Goal: Information Seeking & Learning: Learn about a topic

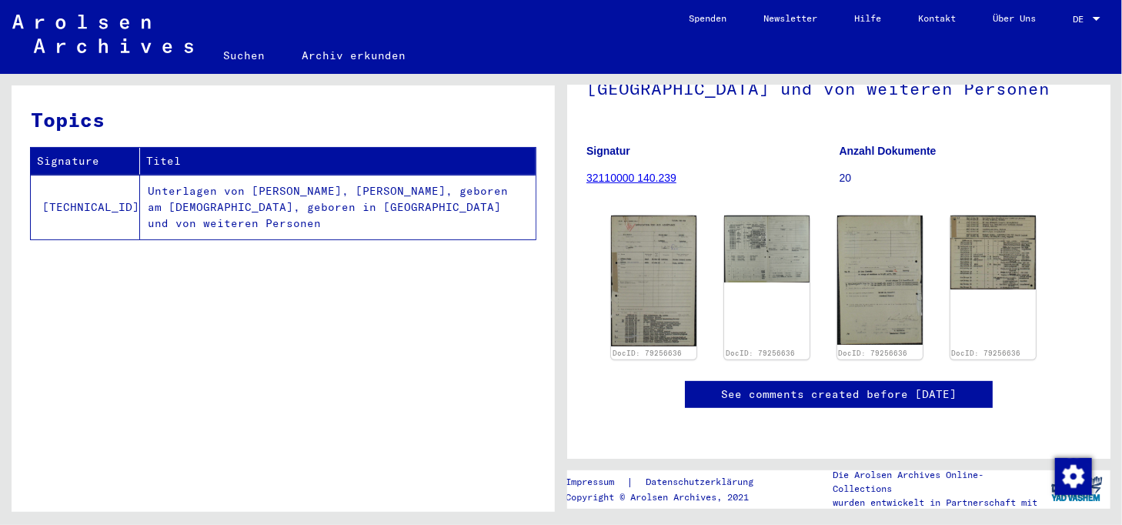
scroll to position [231, 0]
click at [970, 224] on img at bounding box center [993, 250] width 90 height 77
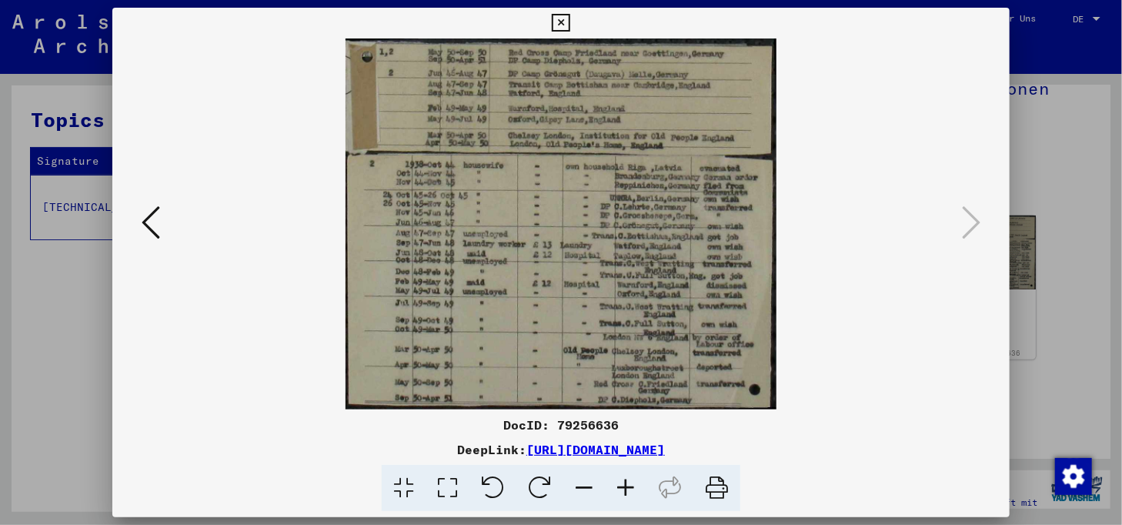
click at [161, 222] on button at bounding box center [151, 224] width 28 height 44
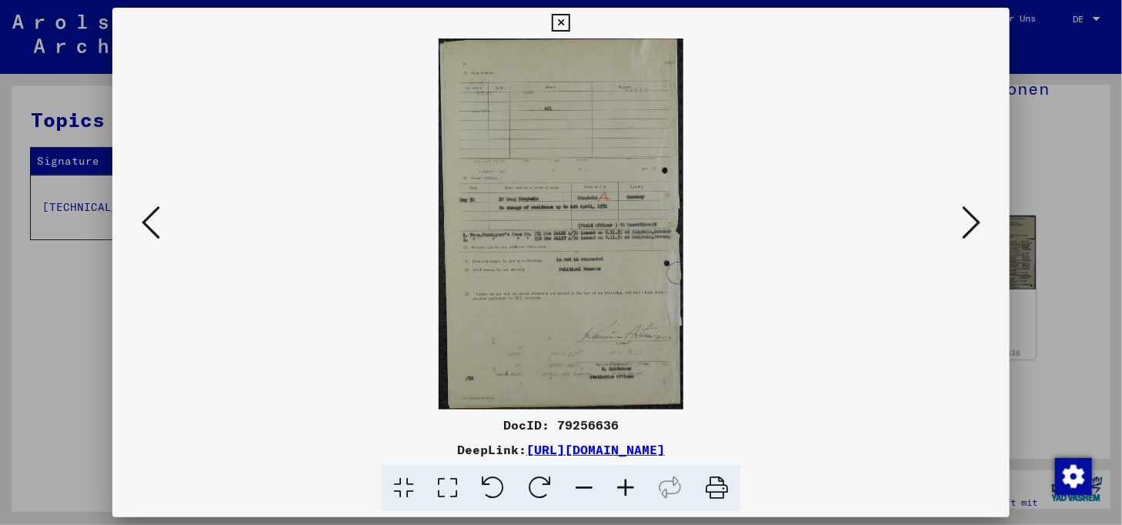
click at [160, 222] on button at bounding box center [151, 224] width 28 height 44
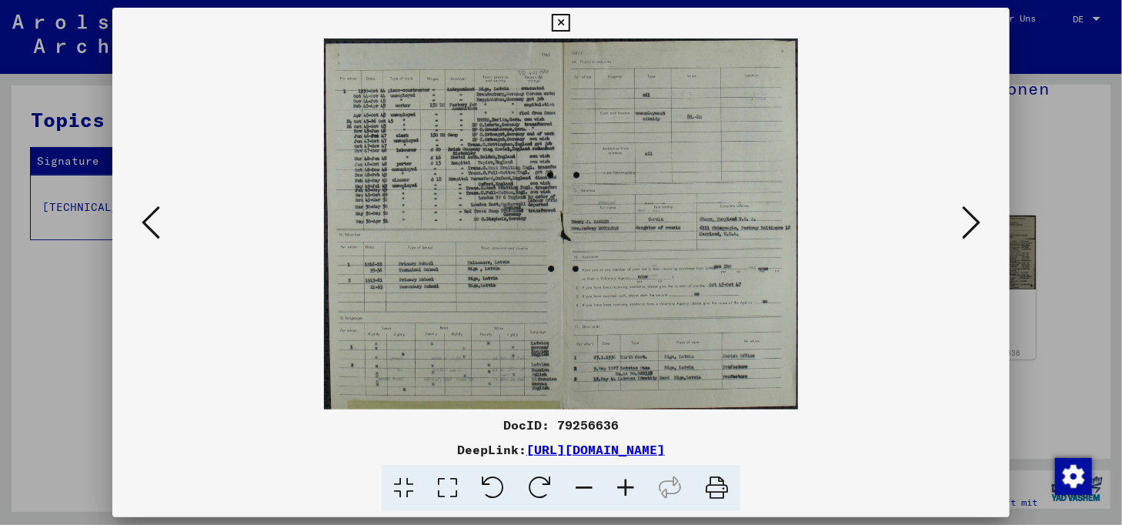
click at [160, 222] on button at bounding box center [151, 224] width 28 height 44
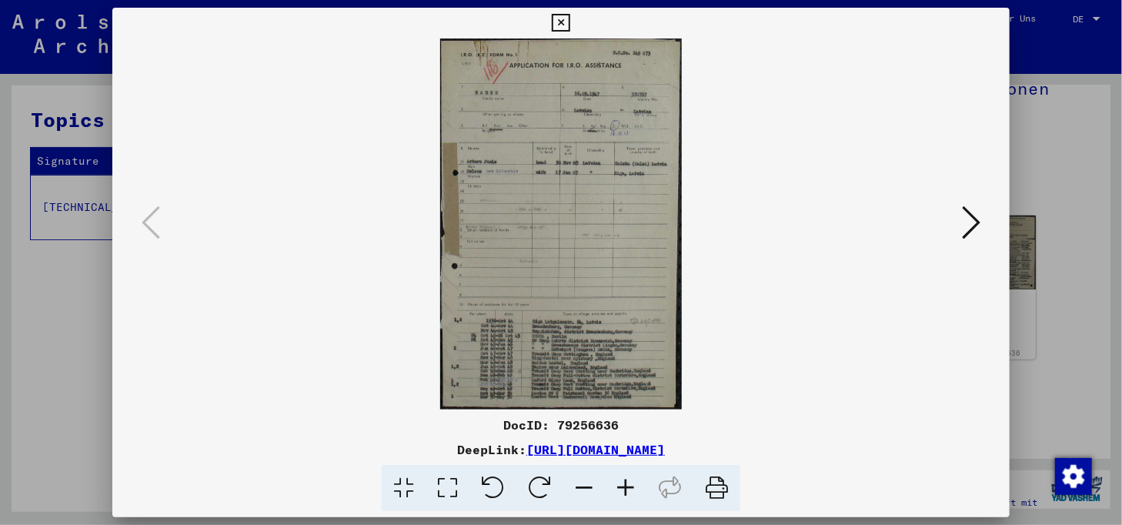
click at [979, 226] on icon at bounding box center [971, 222] width 18 height 37
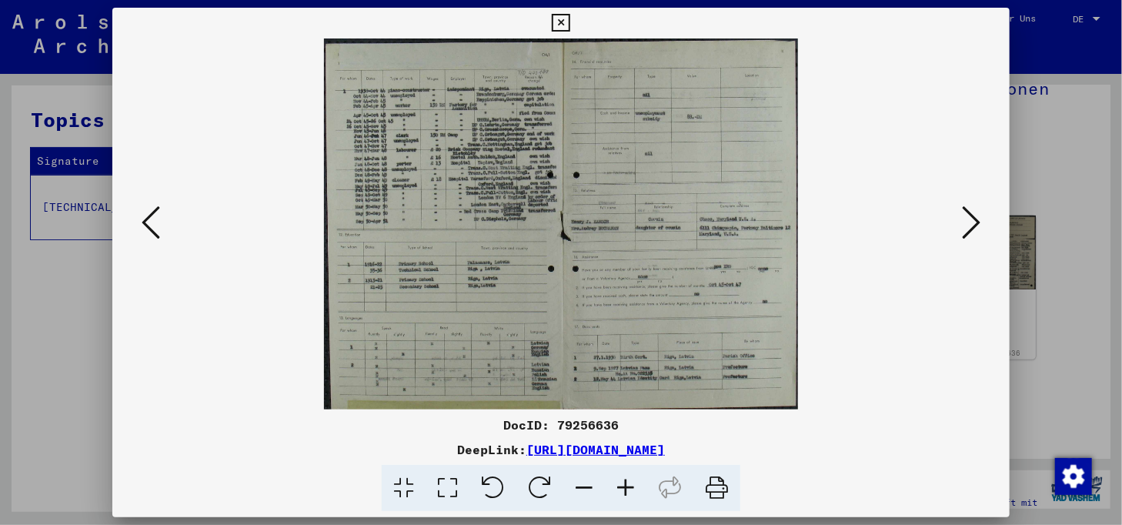
click at [967, 222] on icon at bounding box center [971, 222] width 18 height 37
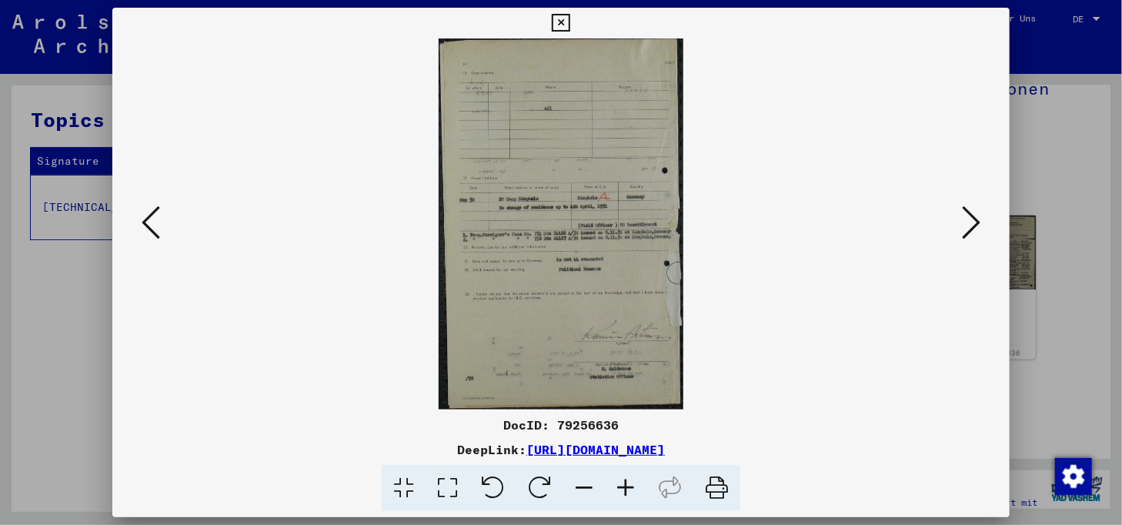
click at [566, 28] on icon at bounding box center [561, 23] width 18 height 18
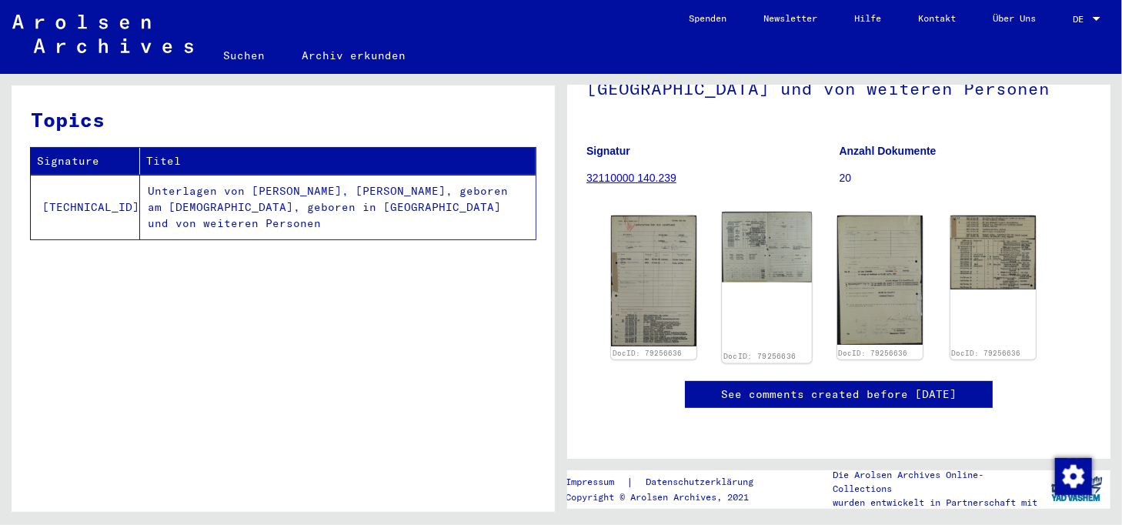
click at [783, 212] on img at bounding box center [767, 247] width 90 height 70
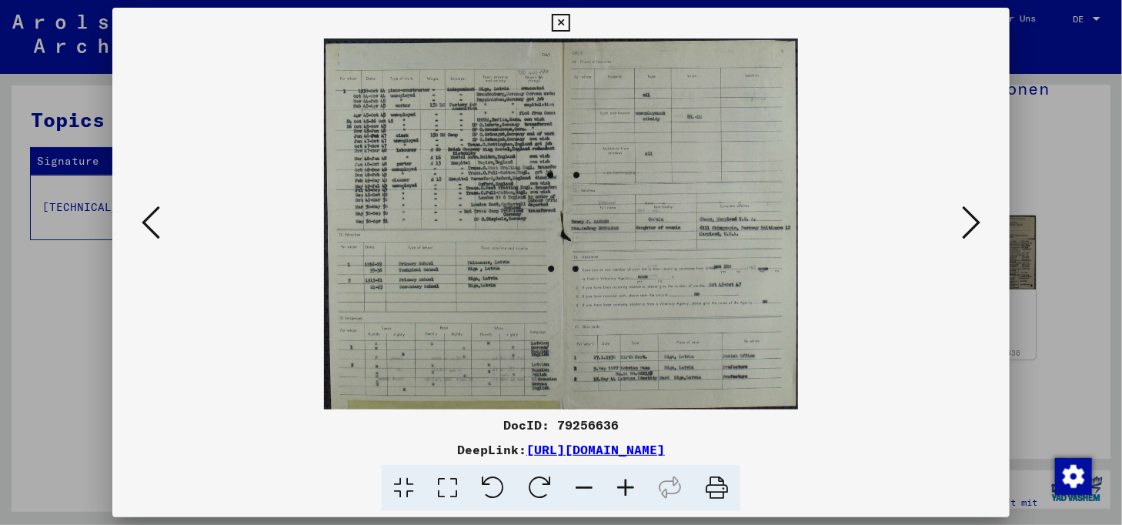
click at [554, 22] on icon at bounding box center [561, 23] width 18 height 18
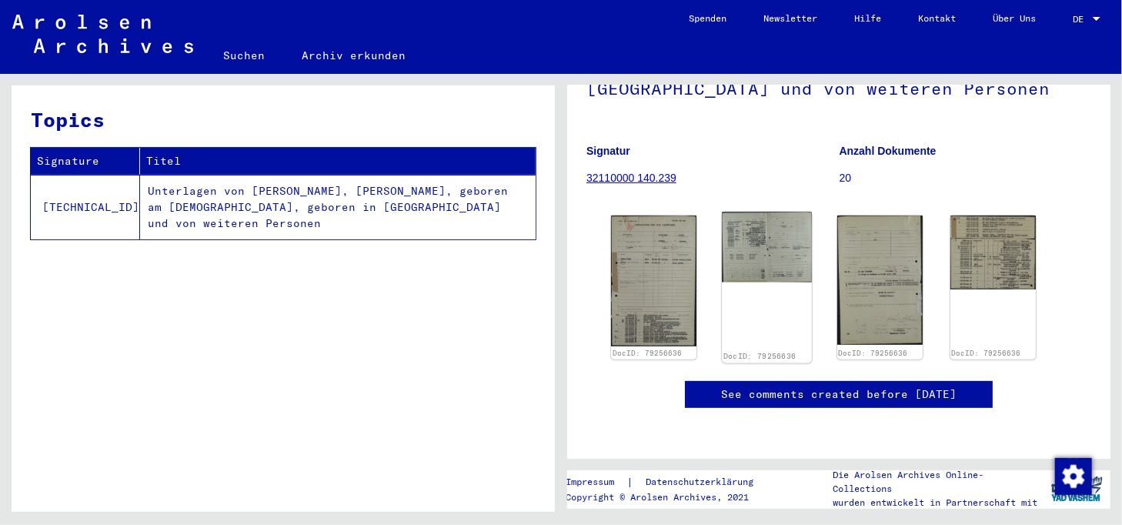
click at [761, 212] on img at bounding box center [767, 247] width 90 height 70
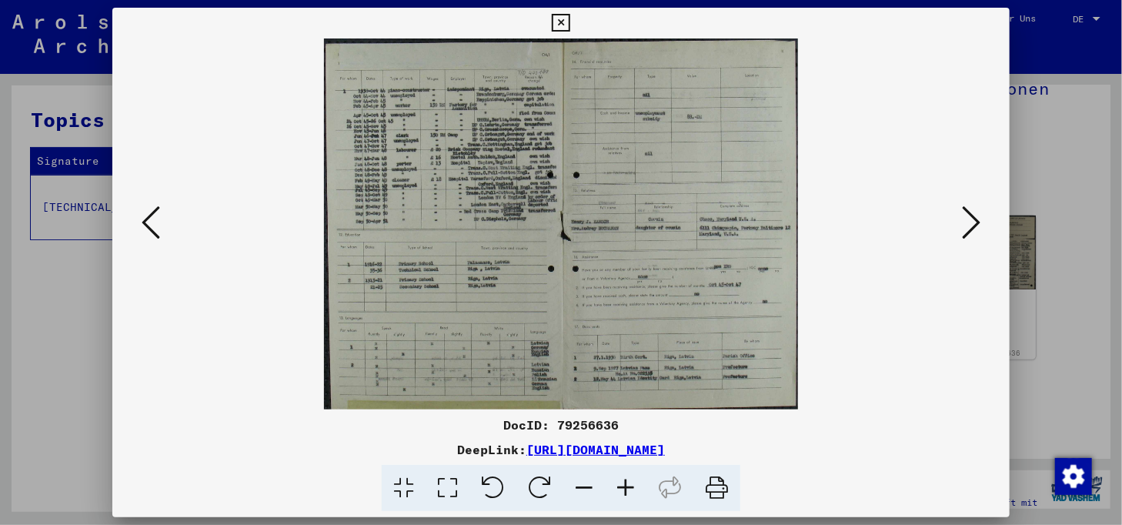
click at [560, 26] on icon at bounding box center [561, 23] width 18 height 18
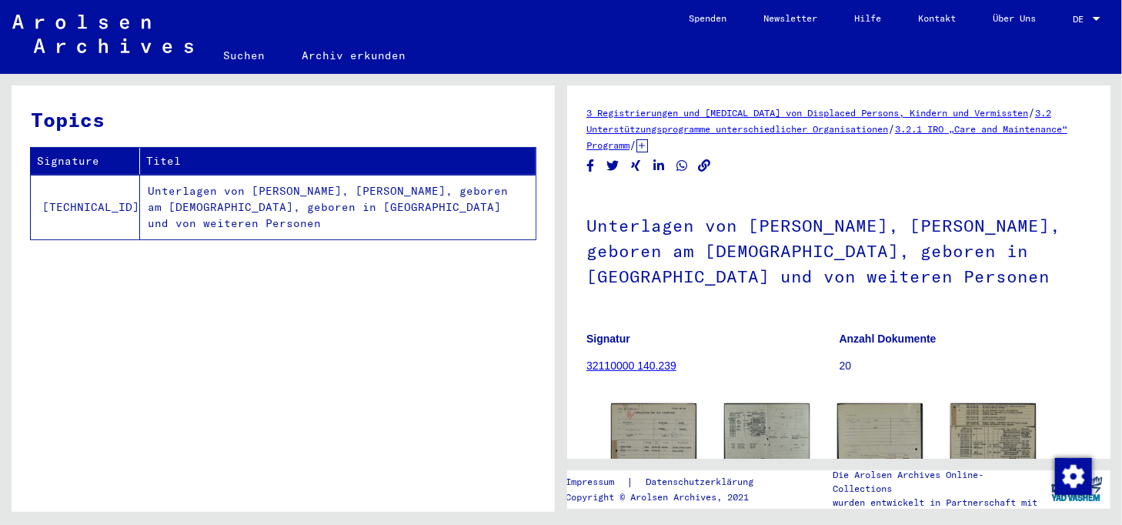
scroll to position [154, 0]
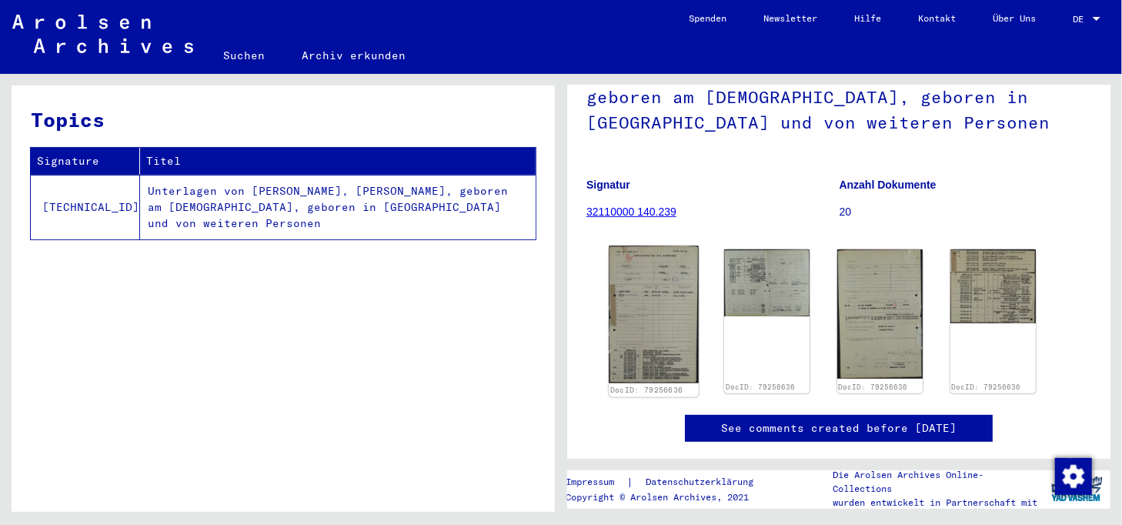
click at [637, 333] on img at bounding box center [654, 315] width 90 height 138
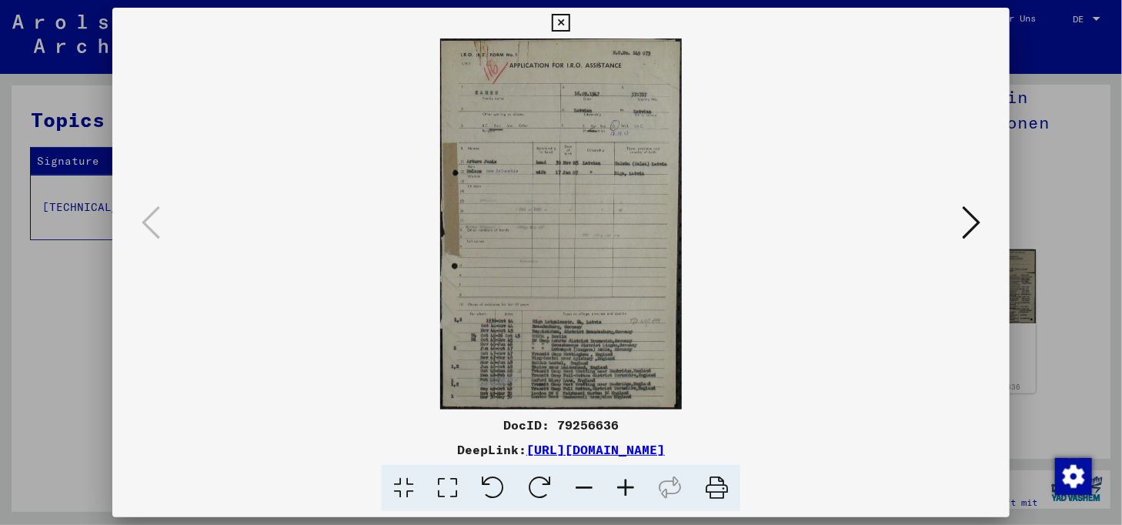
click at [567, 17] on icon at bounding box center [561, 23] width 18 height 18
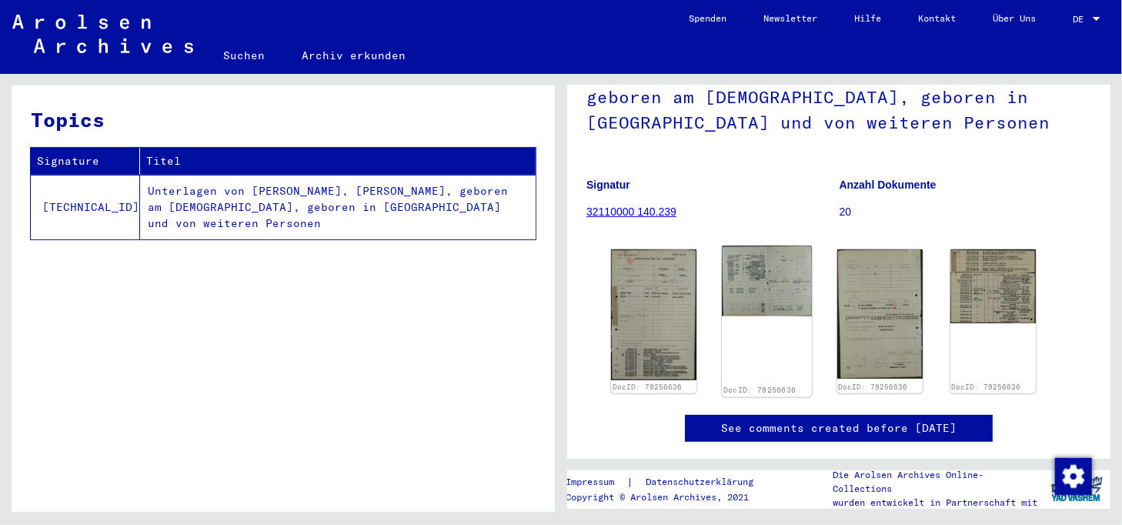
click at [763, 296] on img at bounding box center [767, 281] width 90 height 70
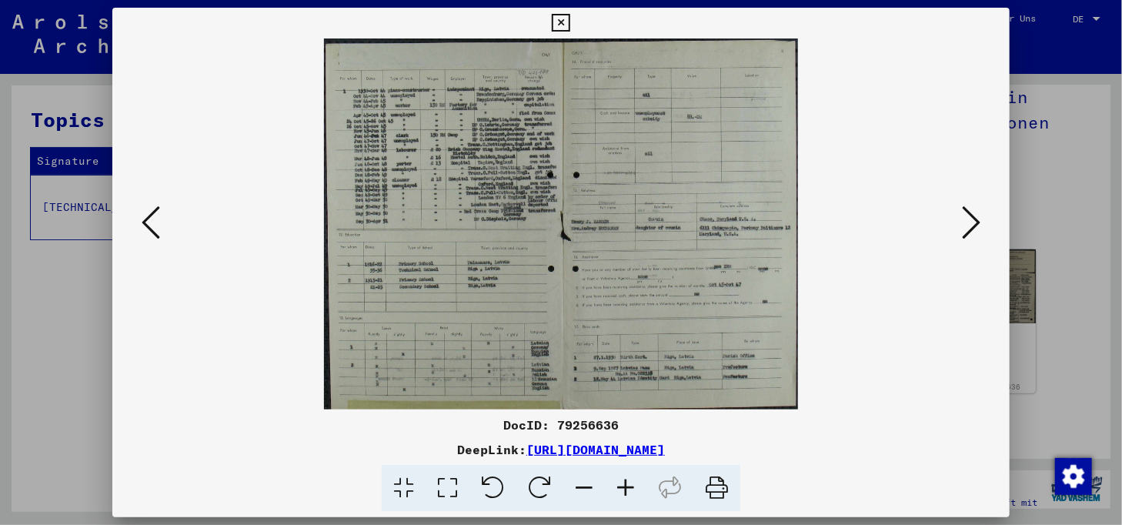
click at [569, 19] on icon at bounding box center [561, 23] width 18 height 18
